Goal: Information Seeking & Learning: Check status

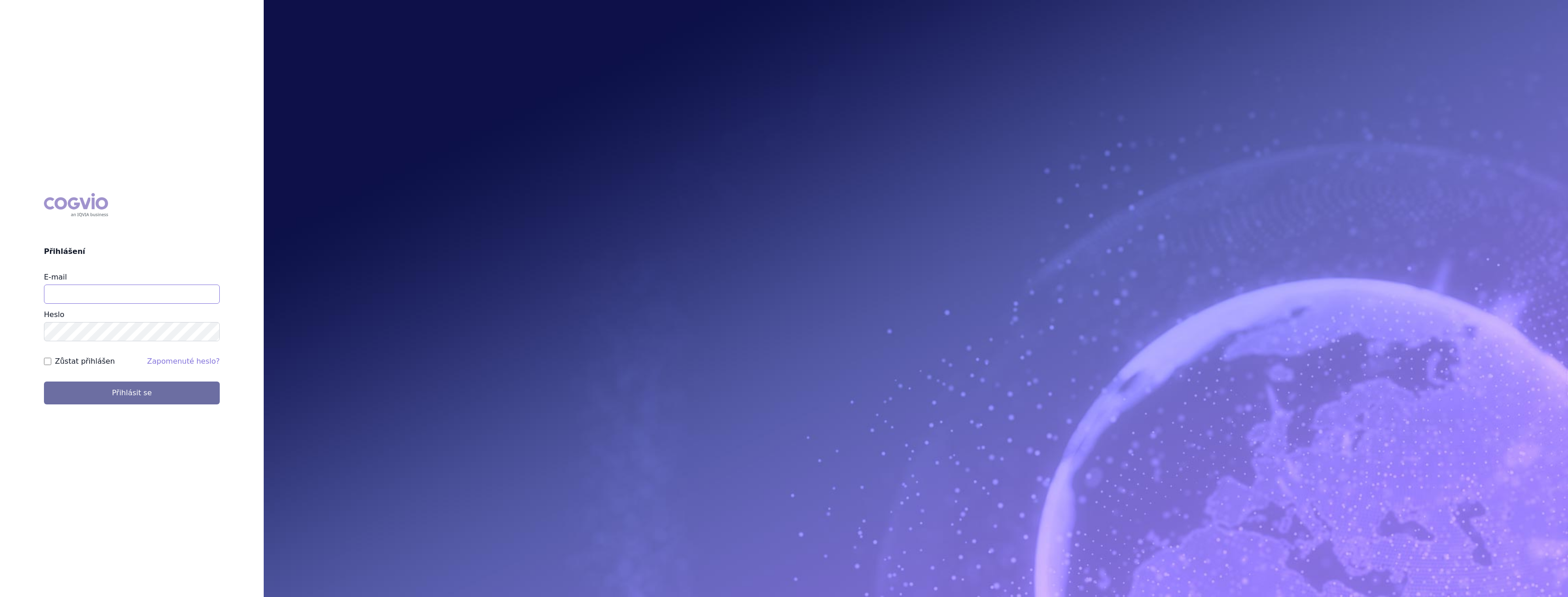
click at [84, 299] on input "E-mail" at bounding box center [132, 294] width 176 height 19
type input "gabriela.volfova@abbvie.com"
click at [167, 389] on button "Přihlásit se" at bounding box center [132, 393] width 176 height 23
click at [141, 301] on input "E-mail" at bounding box center [132, 294] width 176 height 19
type input "gabriela.volfova@abbvie.com"
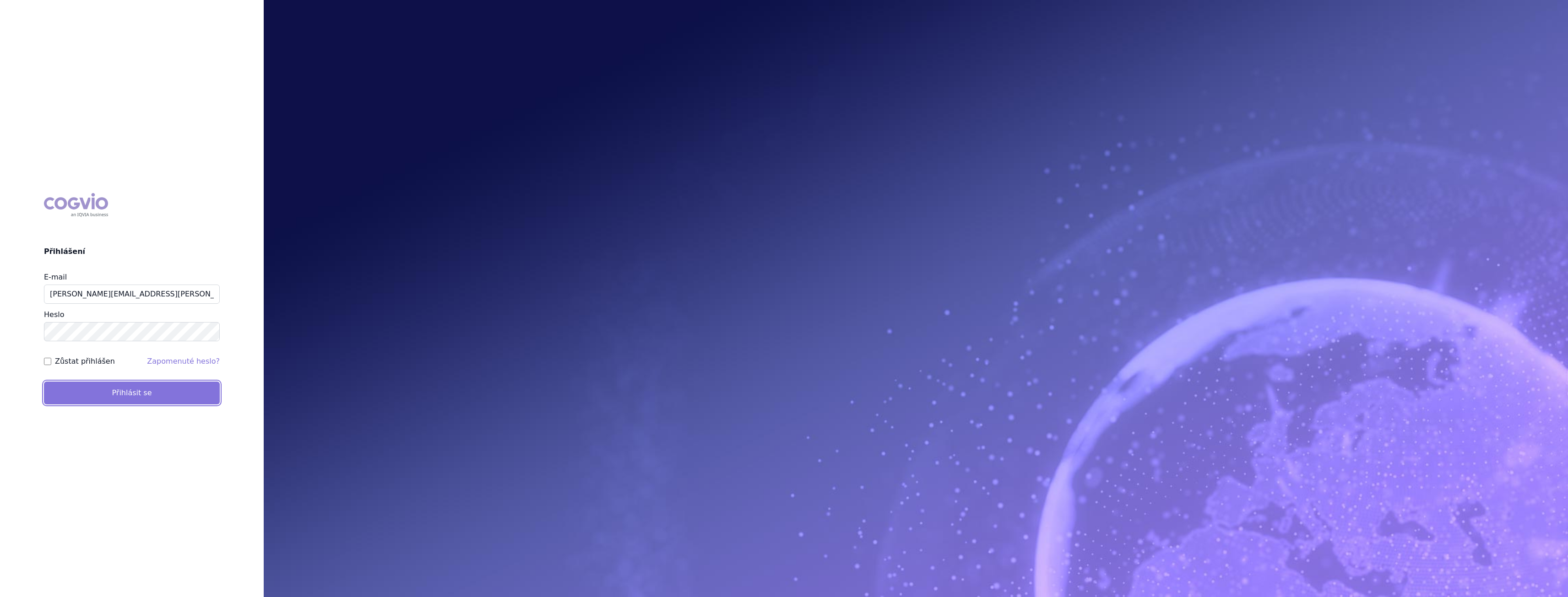
click at [160, 390] on button "Přihlásit se" at bounding box center [132, 393] width 176 height 23
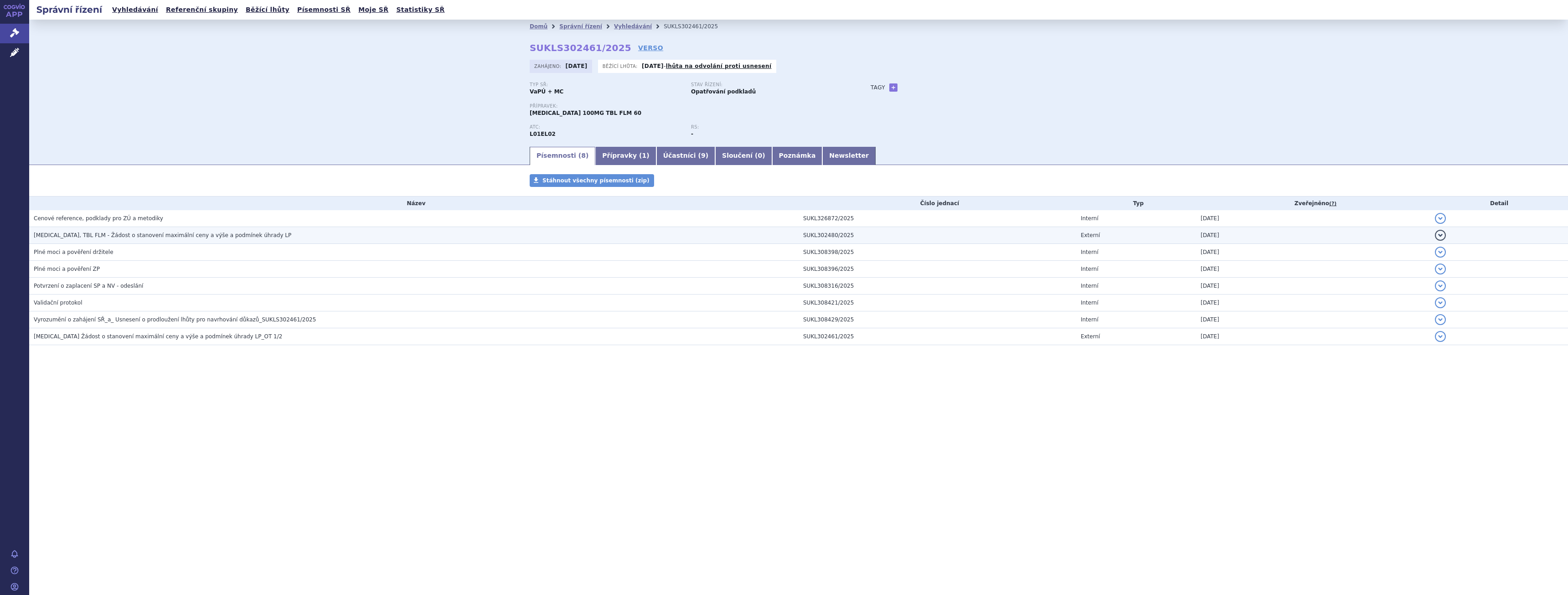
click at [141, 228] on td "CALQUENCE, TBL FLM - Žádost o stanovení maximální ceny a výše a podmínek úhrady…" at bounding box center [414, 236] width 769 height 17
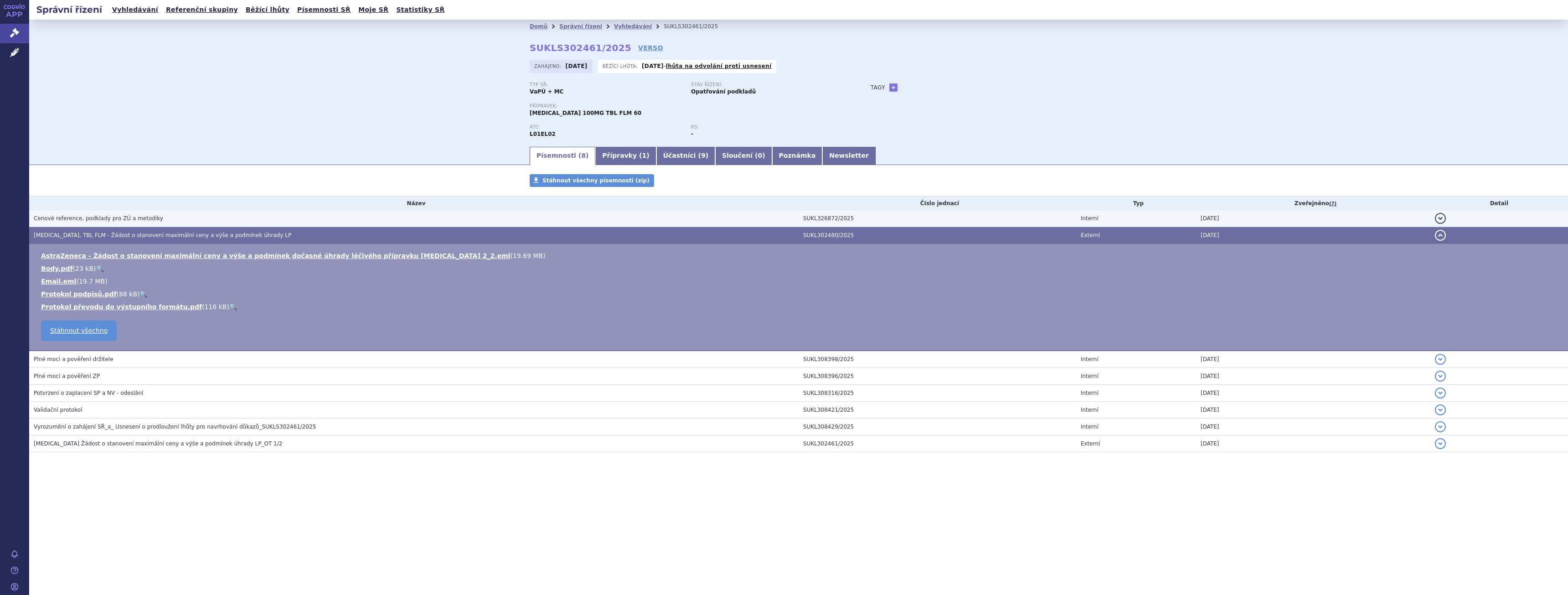
click at [141, 219] on span "Cenové reference, podklady pro ZÚ a metodiky" at bounding box center [98, 218] width 130 height 6
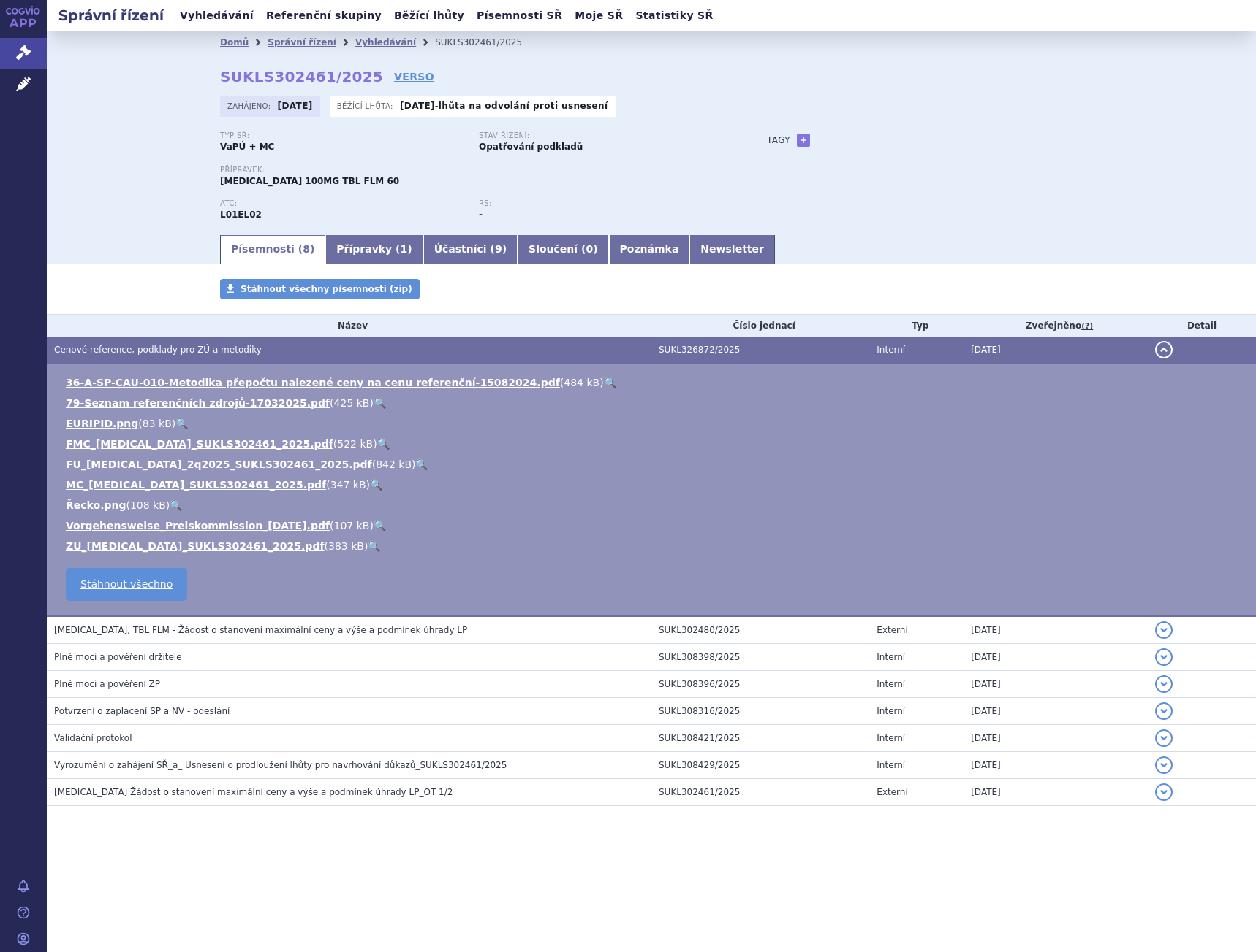
click at [368, 547] on link "🔍" at bounding box center [374, 546] width 13 height 12
click at [374, 525] on link "🔍" at bounding box center [380, 526] width 13 height 12
click at [170, 501] on link "🔍" at bounding box center [176, 505] width 13 height 12
click at [370, 488] on link "🔍" at bounding box center [376, 485] width 13 height 12
click at [415, 461] on link "🔍" at bounding box center [421, 464] width 13 height 12
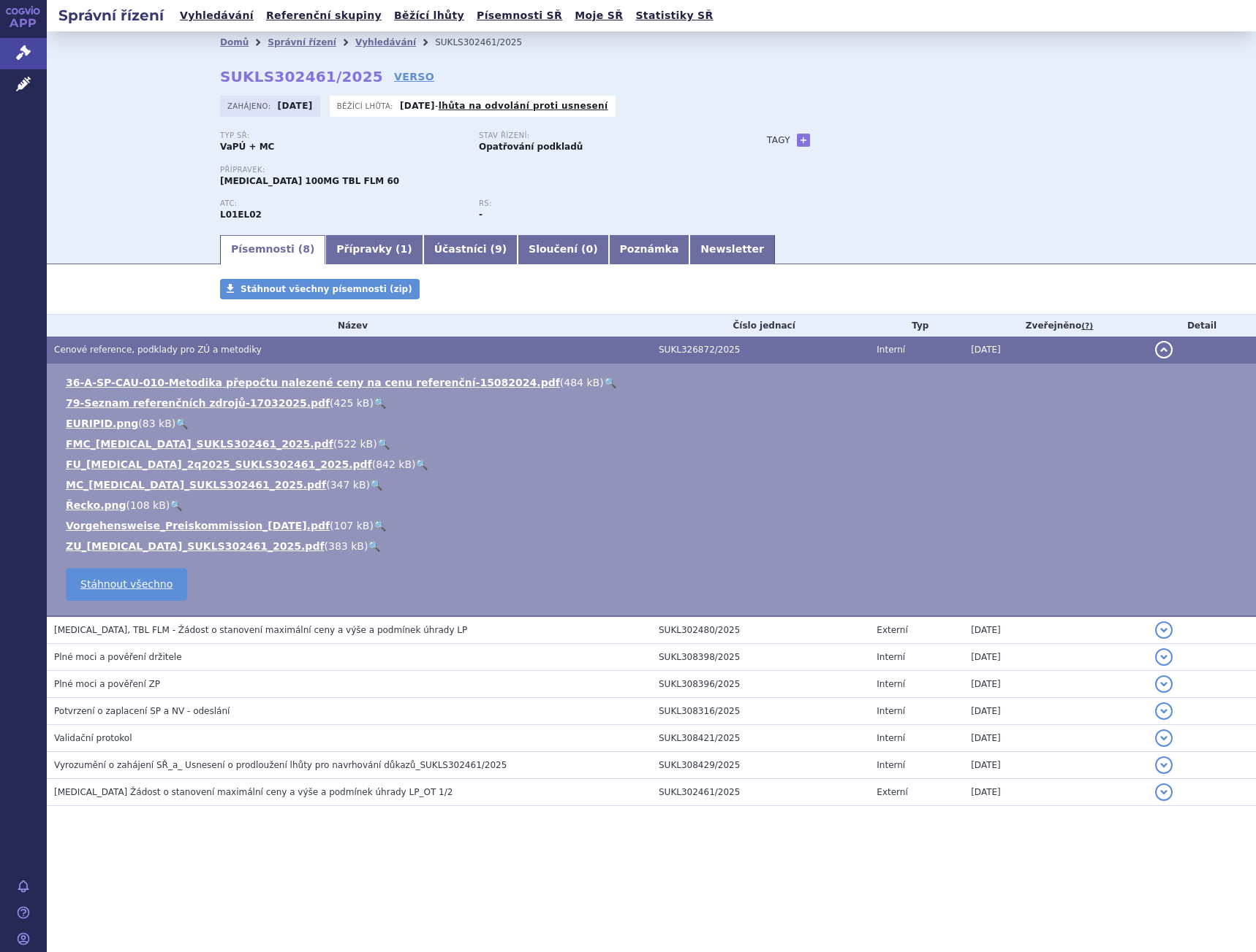
click at [377, 443] on link "🔍" at bounding box center [383, 444] width 13 height 12
click at [176, 422] on link "🔍" at bounding box center [182, 423] width 13 height 12
click at [220, 631] on span "CALQUENCE, TBL FLM - Žádost o stanovení maximální ceny a výše a podmínek úhrady…" at bounding box center [260, 630] width 413 height 10
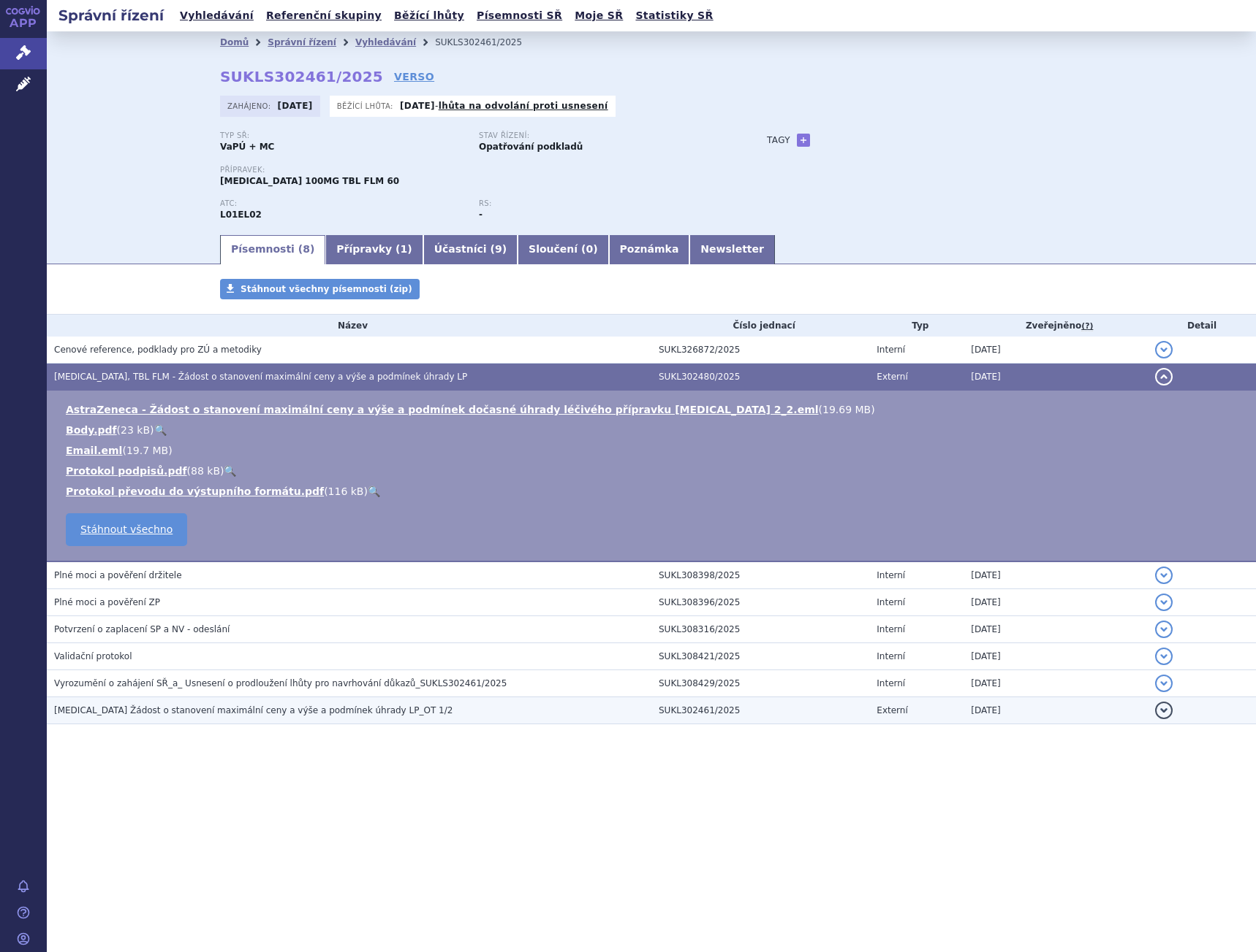
click at [219, 708] on span "CALQUENCE Žádost o stanovení maximální ceny a výše a podmínek úhrady LP_OT 1/2" at bounding box center [253, 710] width 398 height 10
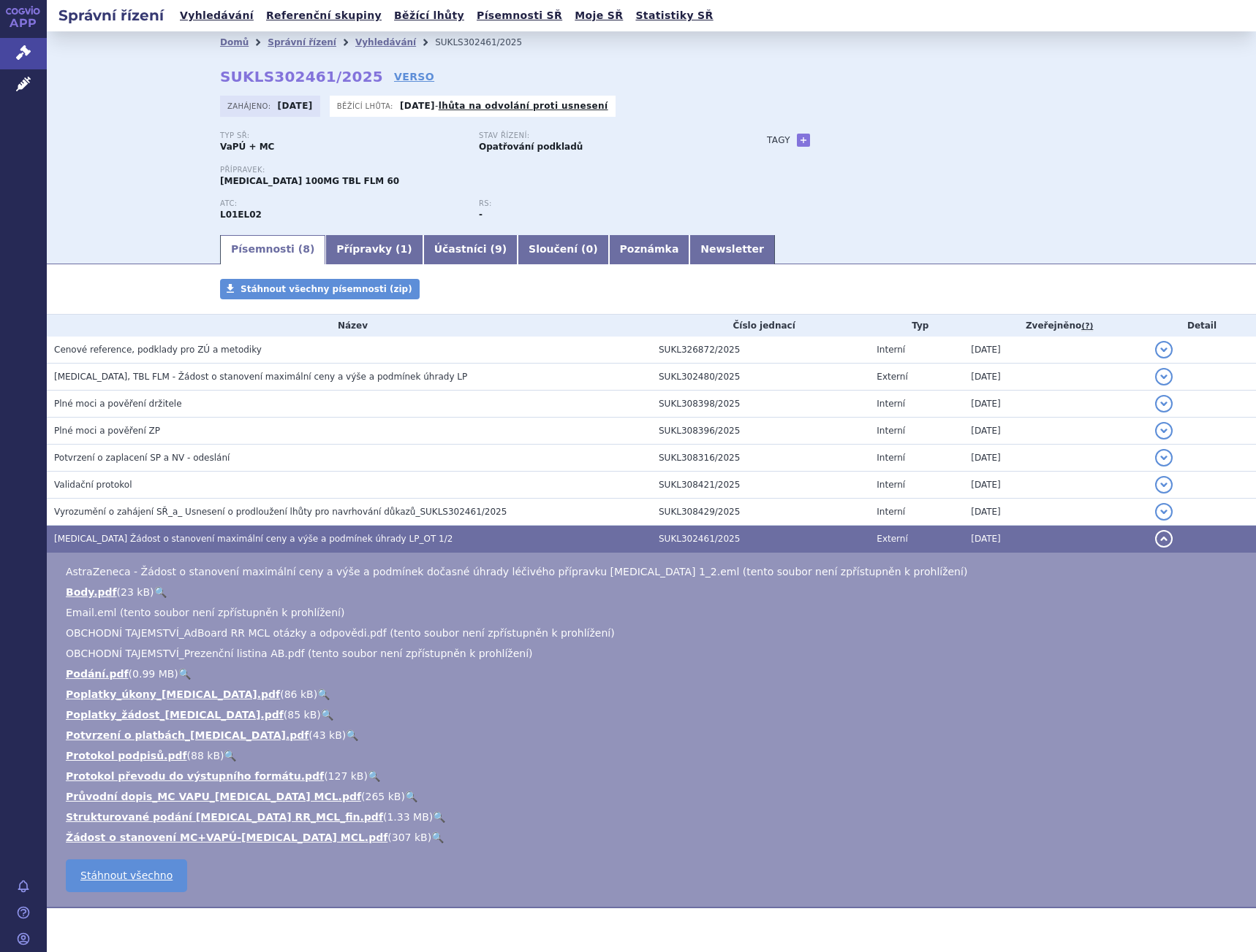
click at [405, 798] on link "🔍" at bounding box center [411, 797] width 13 height 12
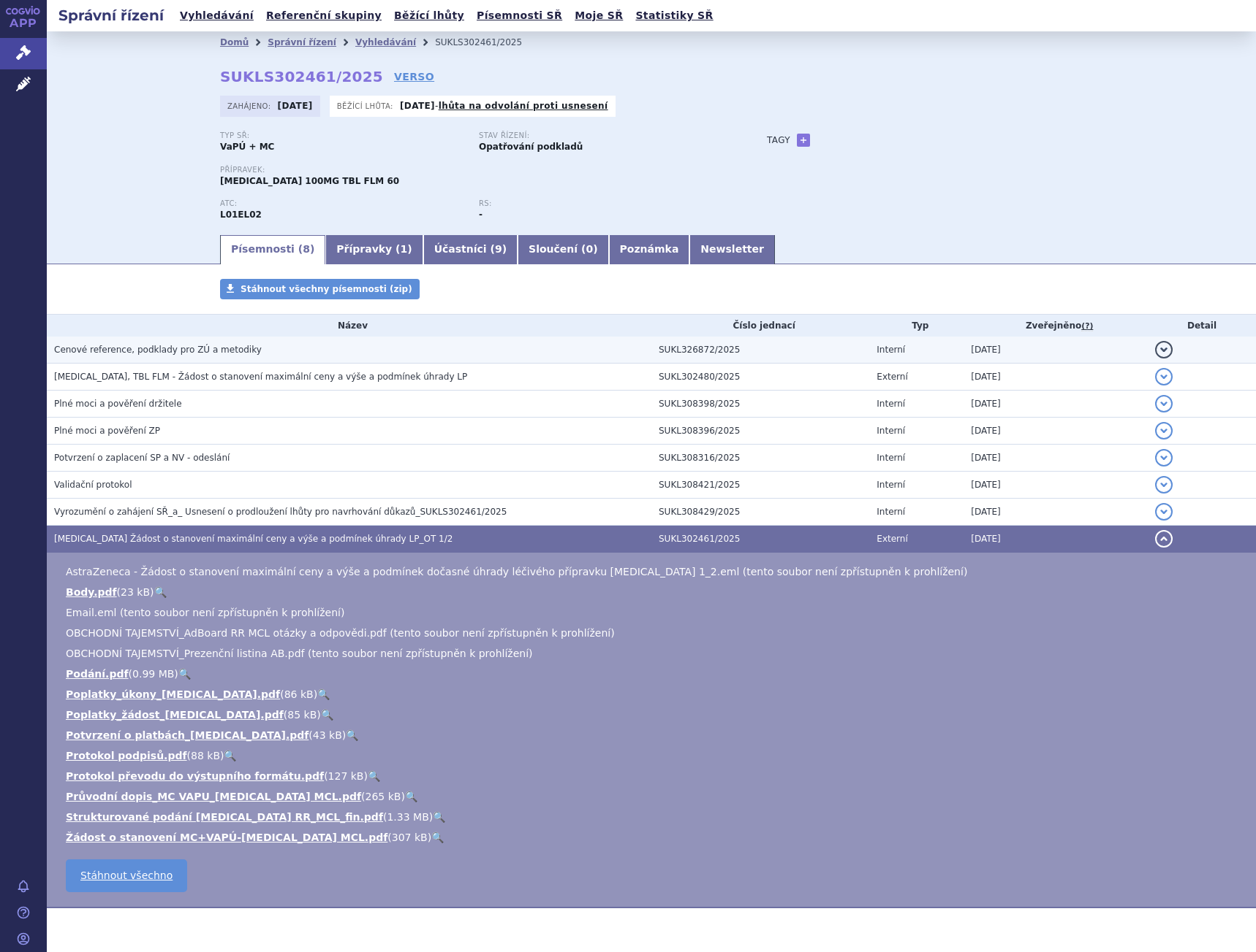
click at [118, 342] on h3 "Cenové reference, podklady pro ZÚ a metodiky" at bounding box center [352, 349] width 597 height 15
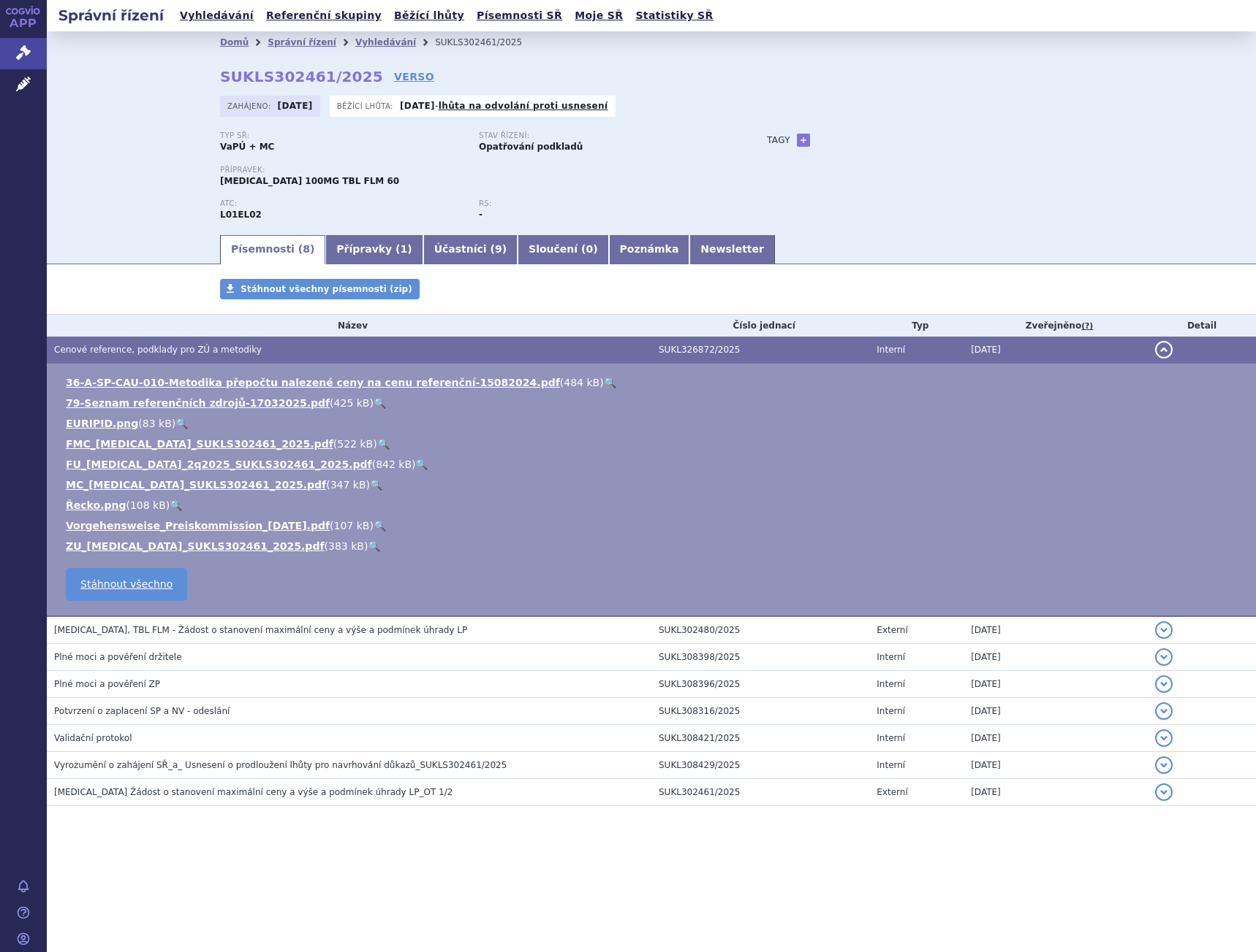
click at [368, 543] on link "🔍" at bounding box center [374, 546] width 13 height 12
click at [377, 442] on link "🔍" at bounding box center [383, 444] width 13 height 12
click at [796, 137] on link "+" at bounding box center [802, 139] width 13 height 13
click at [844, 143] on span at bounding box center [869, 139] width 105 height 19
type input "L"
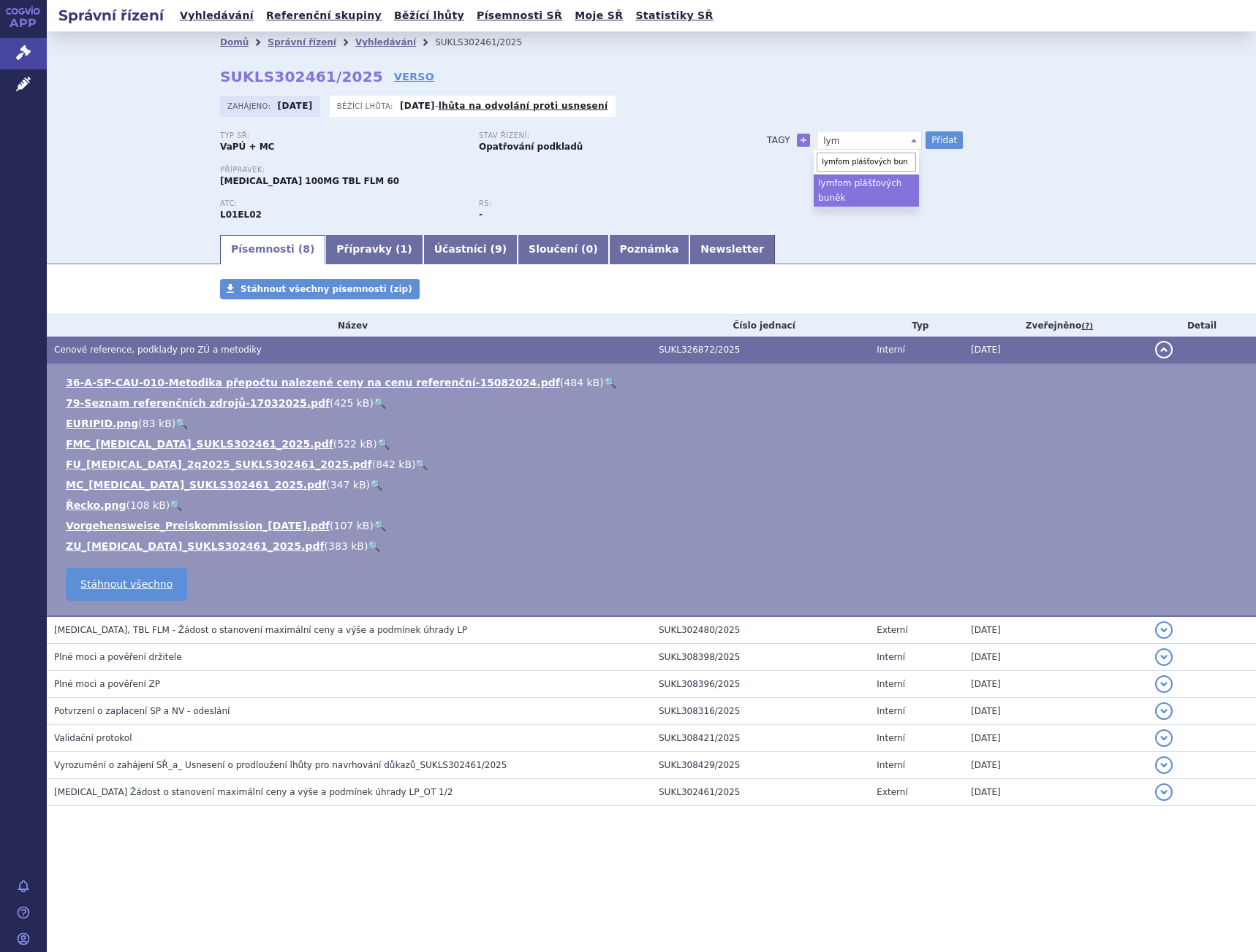
type input "lymfom plášťových buněk"
select select "lymfom plášťových buněk"
click at [947, 140] on button "Přidat" at bounding box center [944, 140] width 37 height 18
select select
click at [26, 46] on icon at bounding box center [22, 52] width 15 height 15
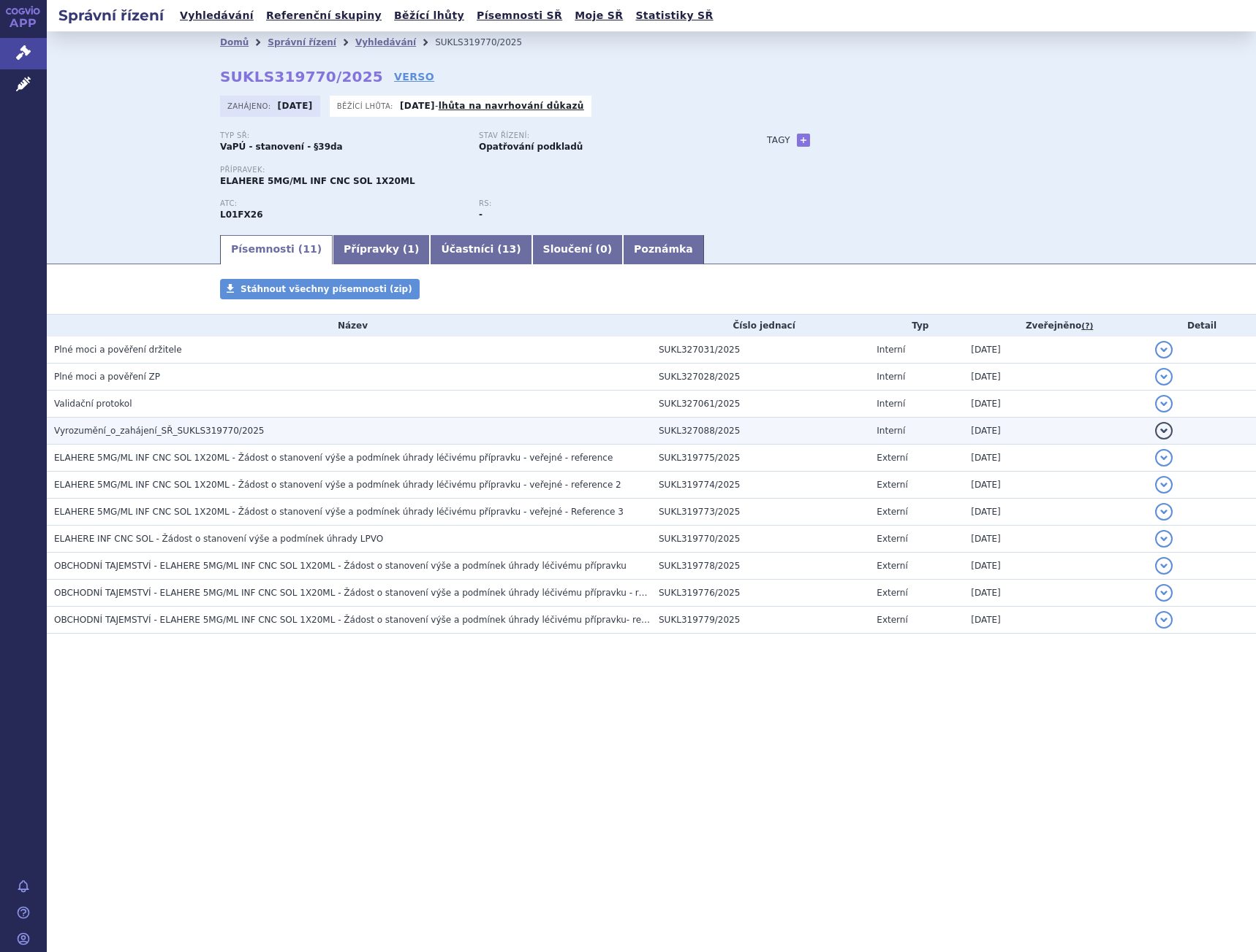
click at [225, 431] on span "Vyrozumění_o_zahájení_SŘ_SUKLS319770/2025" at bounding box center [158, 431] width 210 height 10
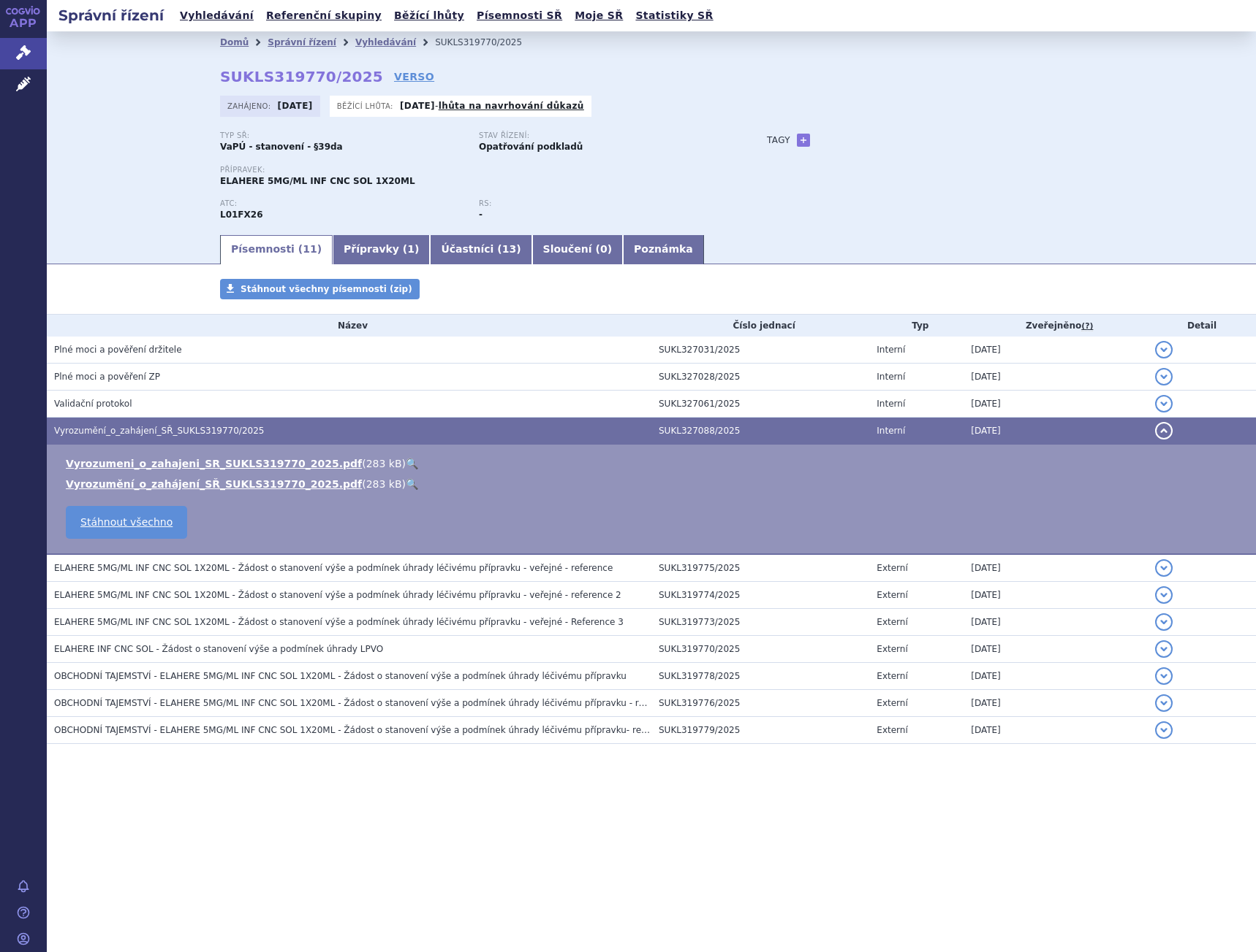
click at [406, 461] on link "🔍" at bounding box center [412, 464] width 13 height 12
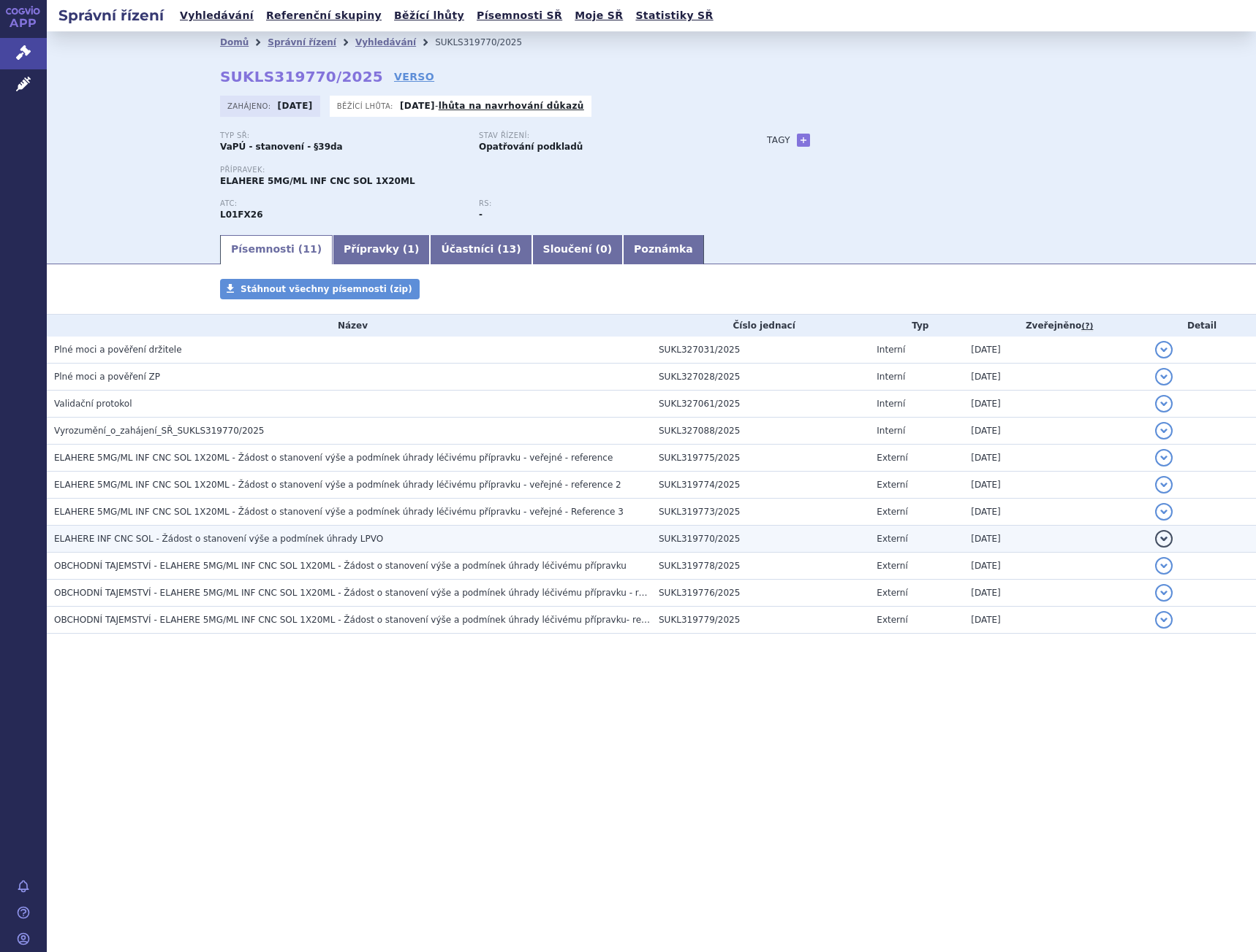
click at [226, 539] on span "ELAHERE INF CNC SOL - Žádost o stanovení výše a podmínek úhrady LPVO" at bounding box center [218, 538] width 329 height 10
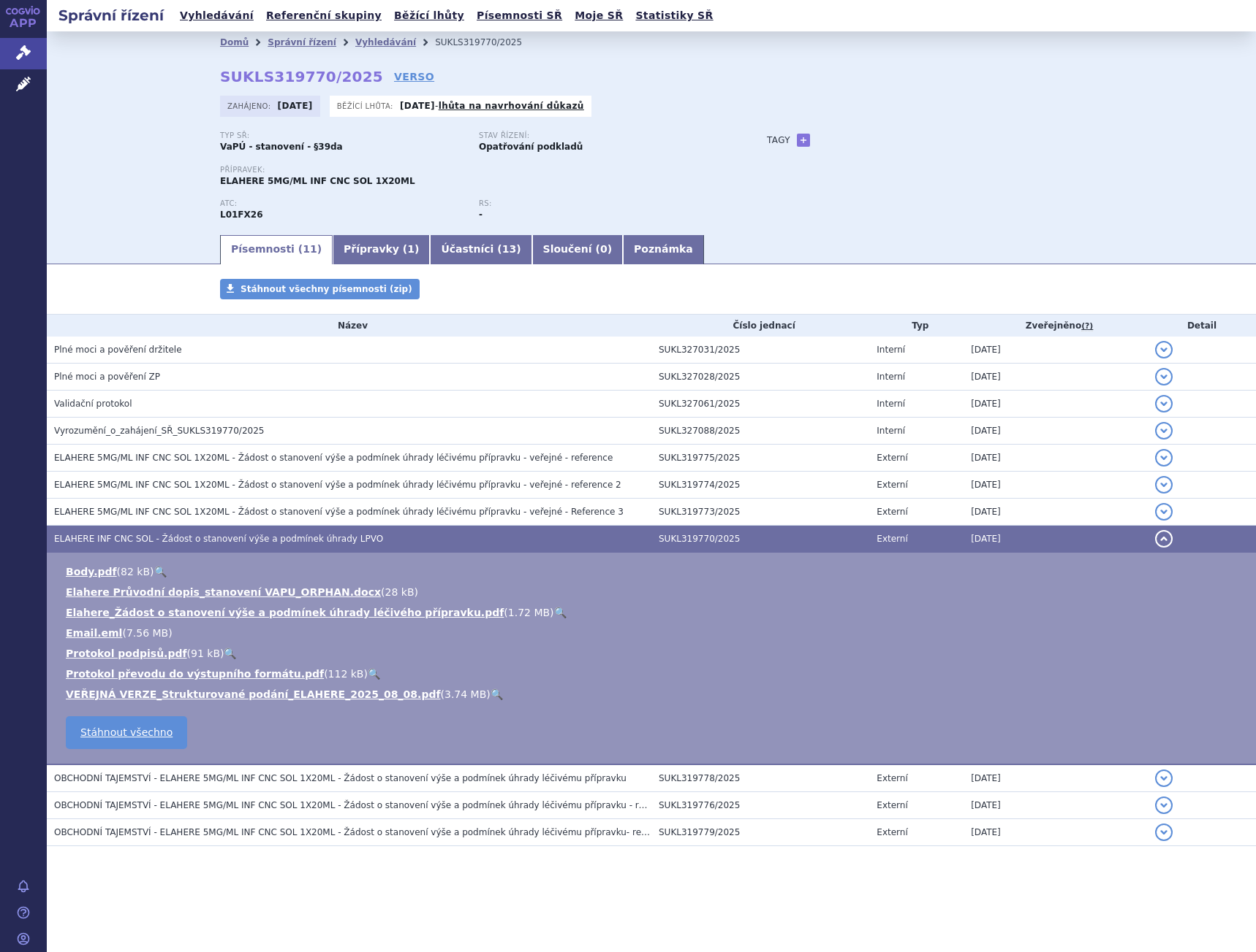
click at [554, 607] on link "🔍" at bounding box center [560, 613] width 13 height 12
drag, startPoint x: 332, startPoint y: 154, endPoint x: 299, endPoint y: 150, distance: 33.2
click at [299, 150] on div "Typ SŘ: VaPÚ - stanovení - §39da Stav řízení: Opatřování podkladů" at bounding box center [478, 148] width 517 height 33
copy strong "§39da"
click at [314, 592] on link "Elahere Průvodní dopis_stanovení VAPU_ORPHAN.docx" at bounding box center [223, 592] width 315 height 12
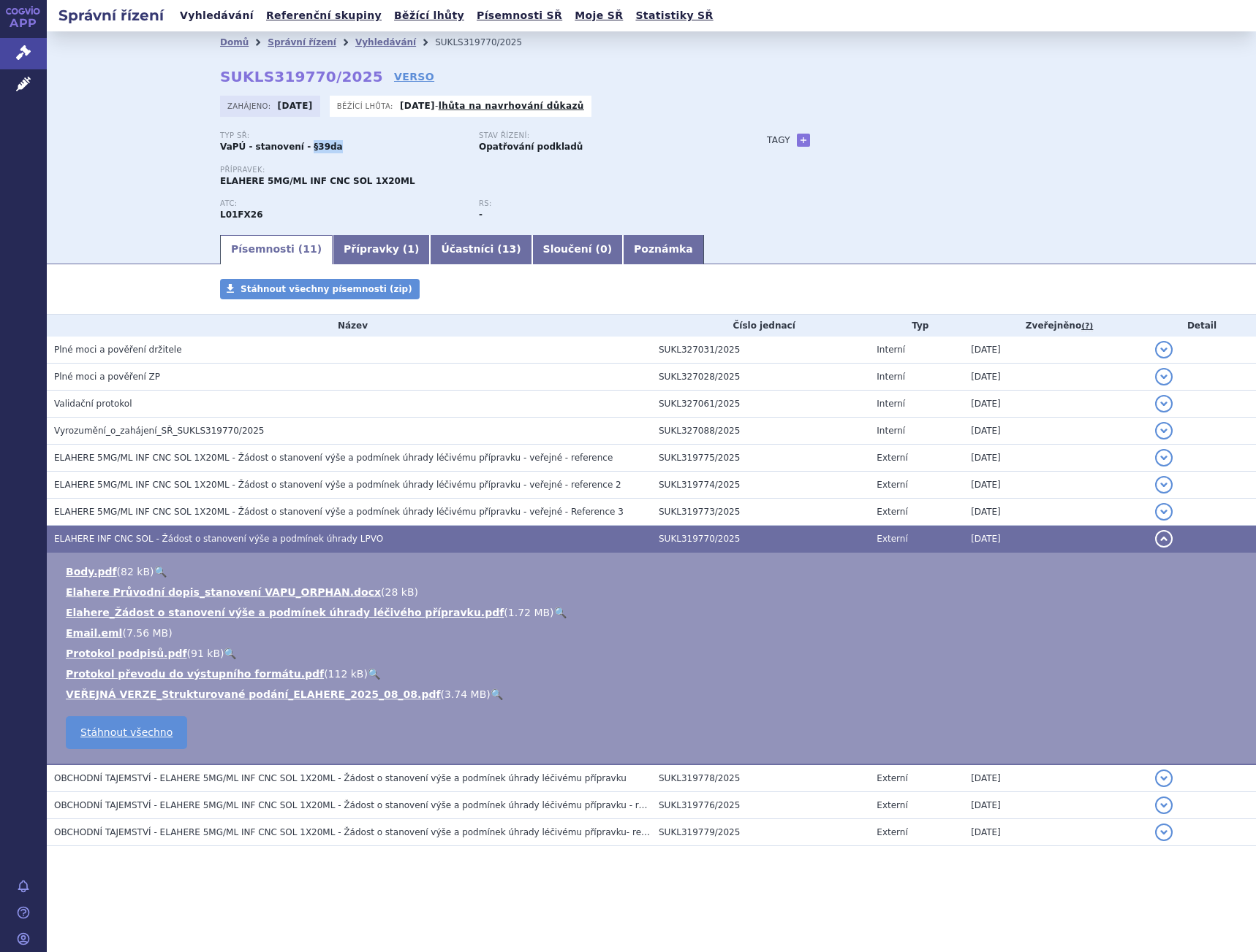
click at [217, 13] on link "Vyhledávání" at bounding box center [217, 16] width 83 height 20
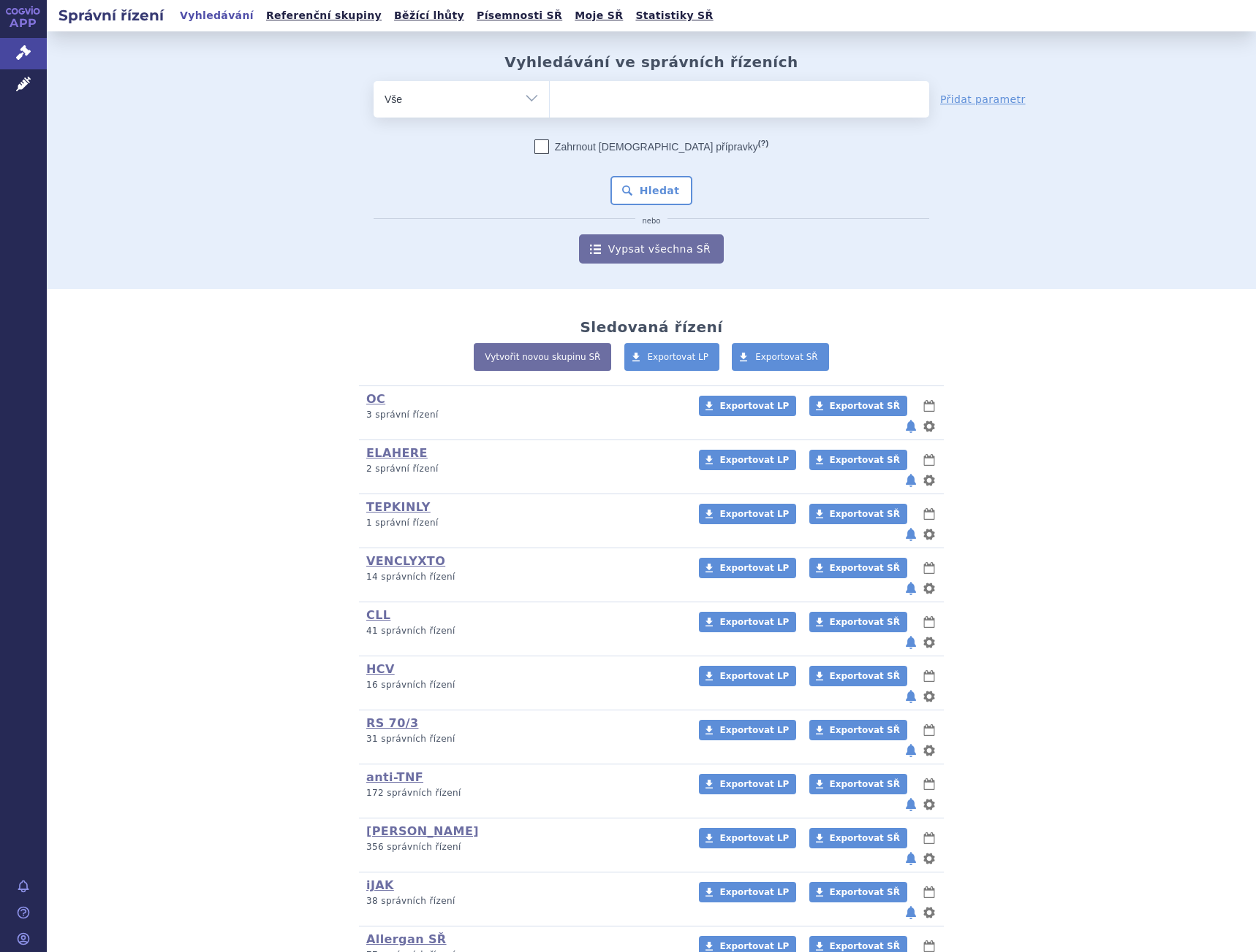
click at [586, 100] on ul at bounding box center [739, 96] width 380 height 30
click at [549, 100] on select at bounding box center [548, 98] width 1 height 36
drag, startPoint x: 561, startPoint y: 104, endPoint x: 570, endPoint y: 104, distance: 9.0
click at [562, 104] on input "search" at bounding box center [564, 98] width 8 height 19
paste input "SUKLS166331/2025"
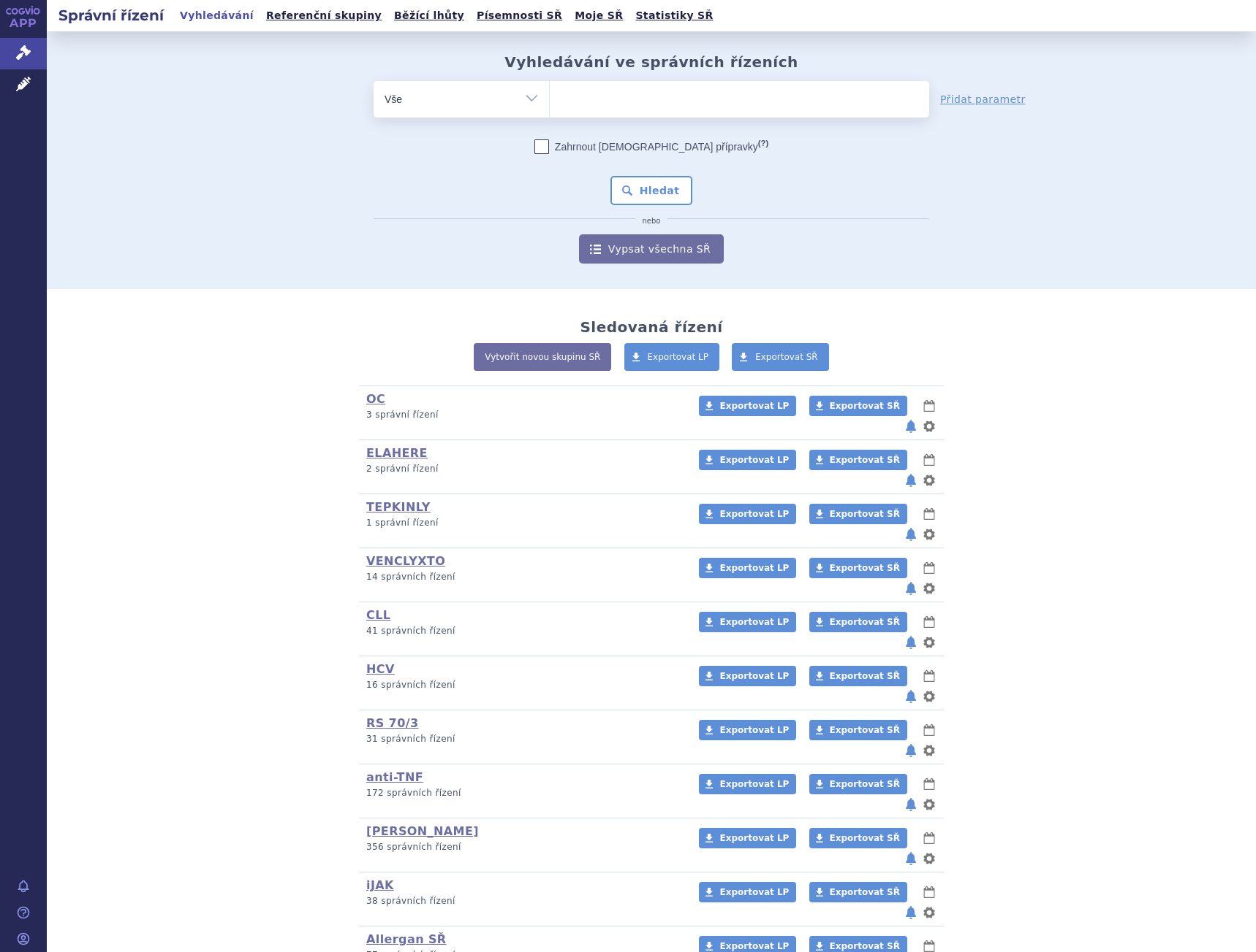
type input "SUKLS166331/2025"
select select "SUKLS166331/2025"
click at [657, 188] on button "Hledat" at bounding box center [651, 190] width 83 height 29
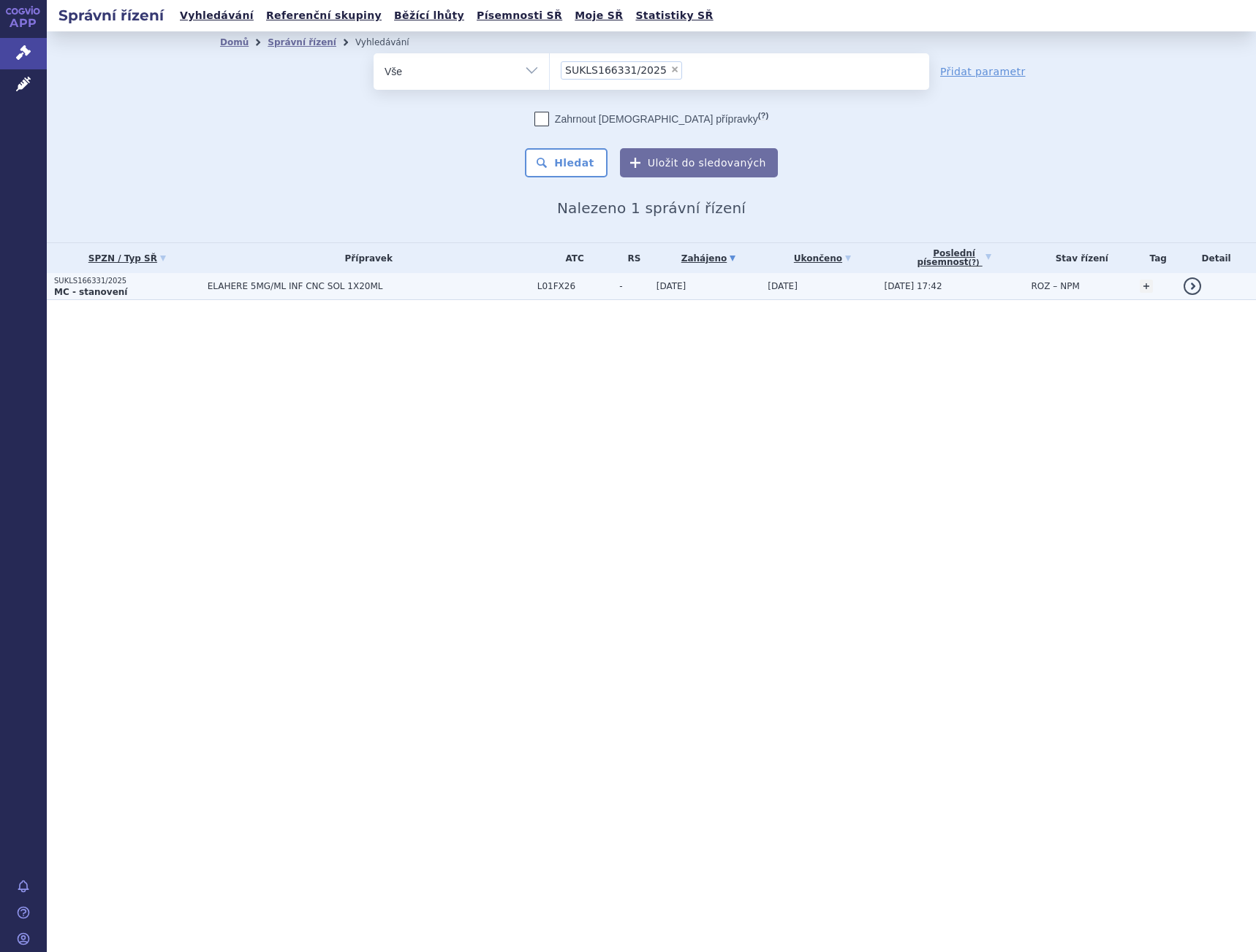
click at [184, 287] on p "MC - stanovení" at bounding box center [127, 293] width 146 height 12
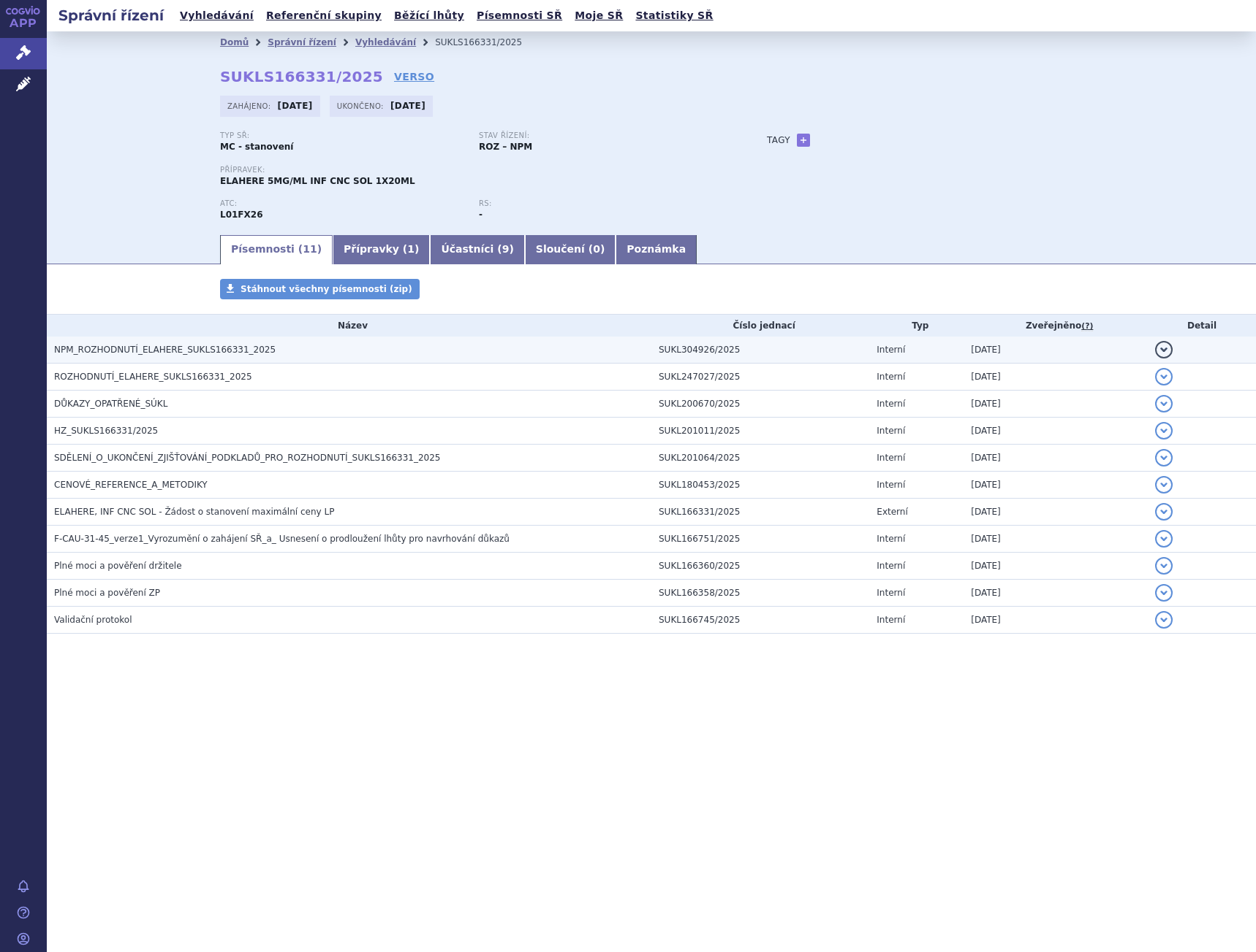
click at [227, 355] on span "NPM_ROZHODNUTÍ_ELAHERE_SUKLS166331_2025" at bounding box center [164, 349] width 222 height 10
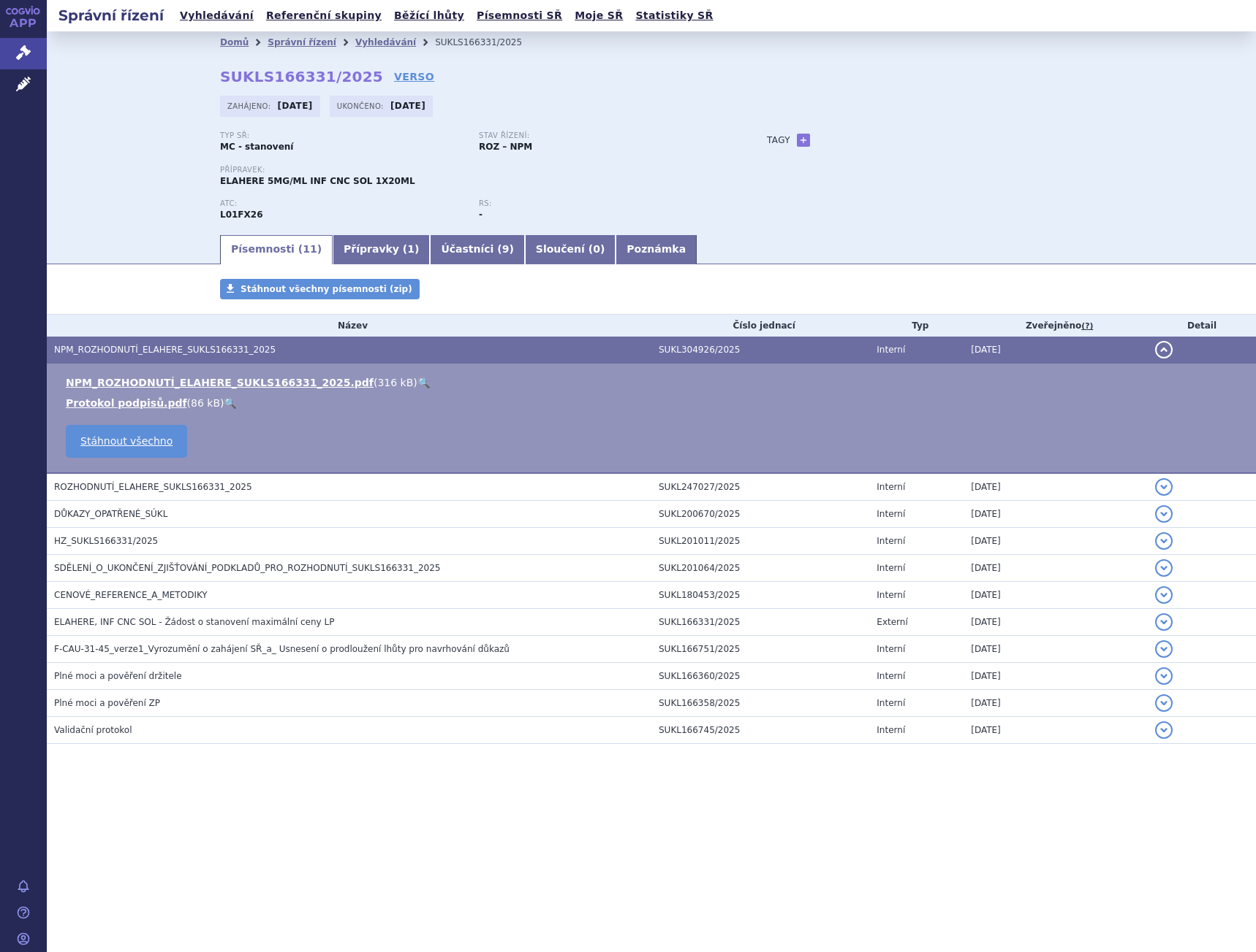
click at [418, 382] on link "🔍" at bounding box center [424, 382] width 13 height 12
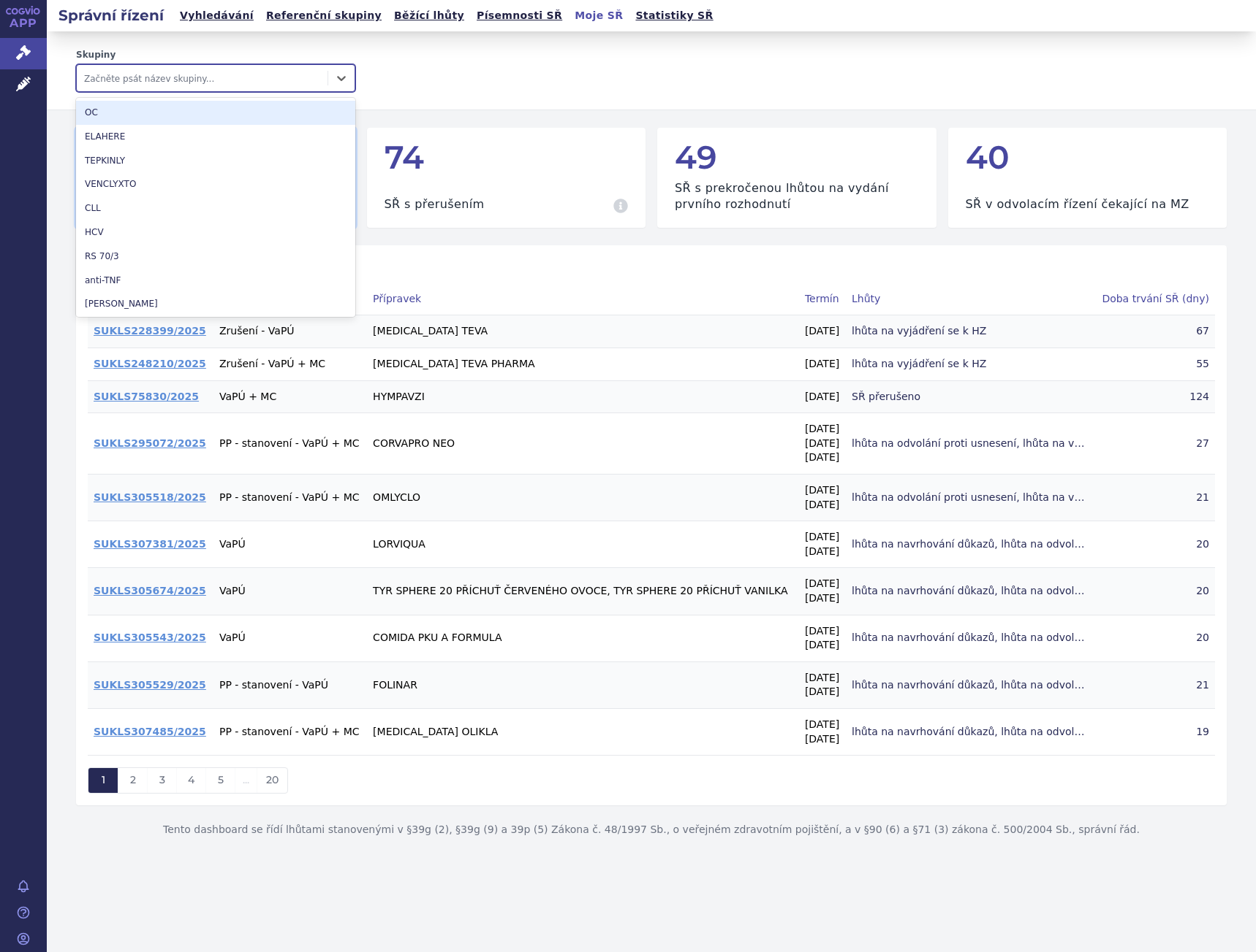
click at [162, 71] on div at bounding box center [202, 78] width 236 height 18
click at [195, 10] on link "Vyhledávání" at bounding box center [217, 16] width 83 height 20
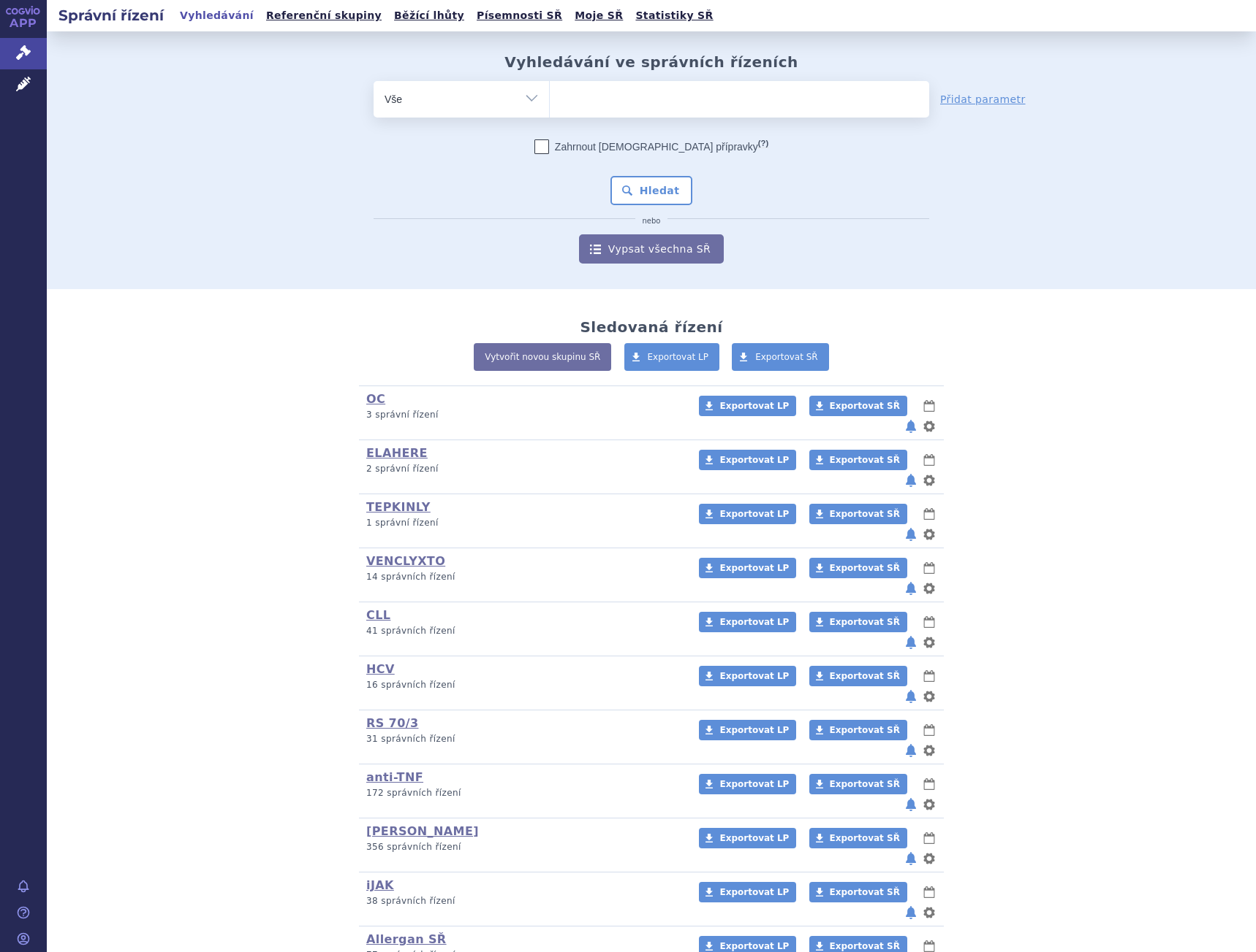
click at [619, 86] on ul at bounding box center [739, 96] width 380 height 30
click at [549, 86] on select at bounding box center [548, 98] width 1 height 36
type input "ela"
type input "elahe"
type input "elahere"
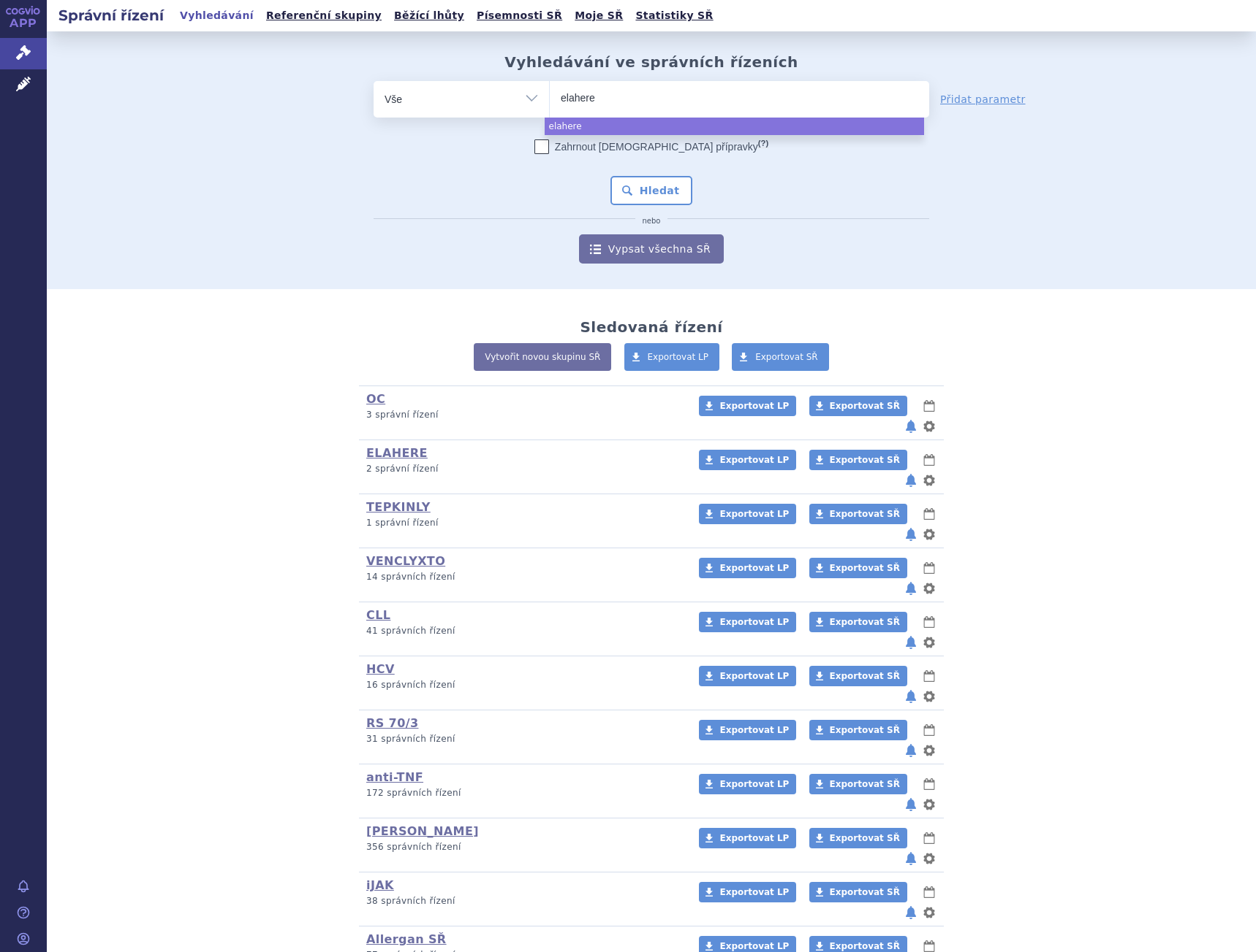
select select "elahere"
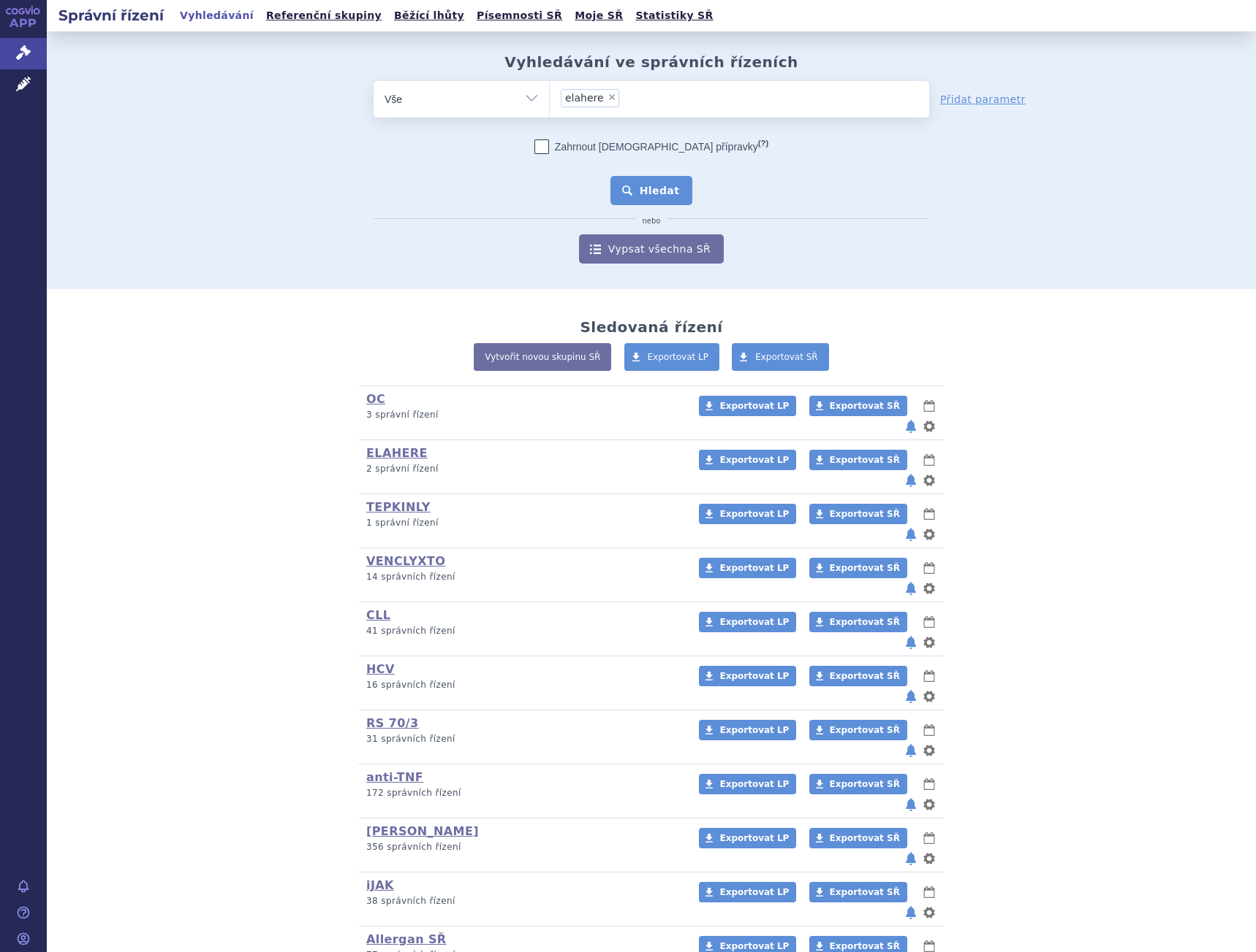
click at [647, 182] on button "Hledat" at bounding box center [651, 190] width 83 height 29
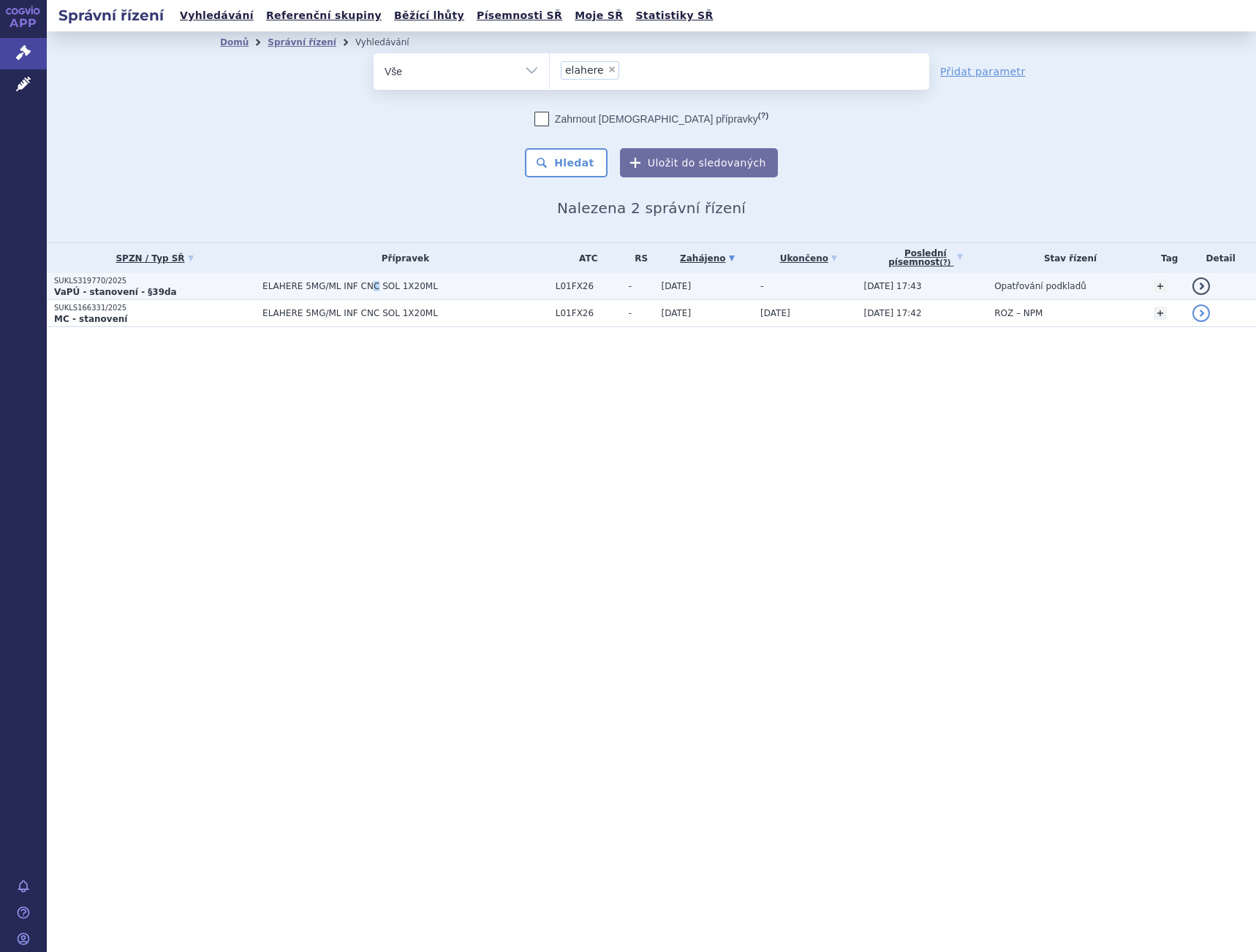
click at [356, 281] on span "ELAHERE 5MG/ML INF CNC SOL 1X20ML" at bounding box center [405, 286] width 286 height 10
